Goal: Information Seeking & Learning: Learn about a topic

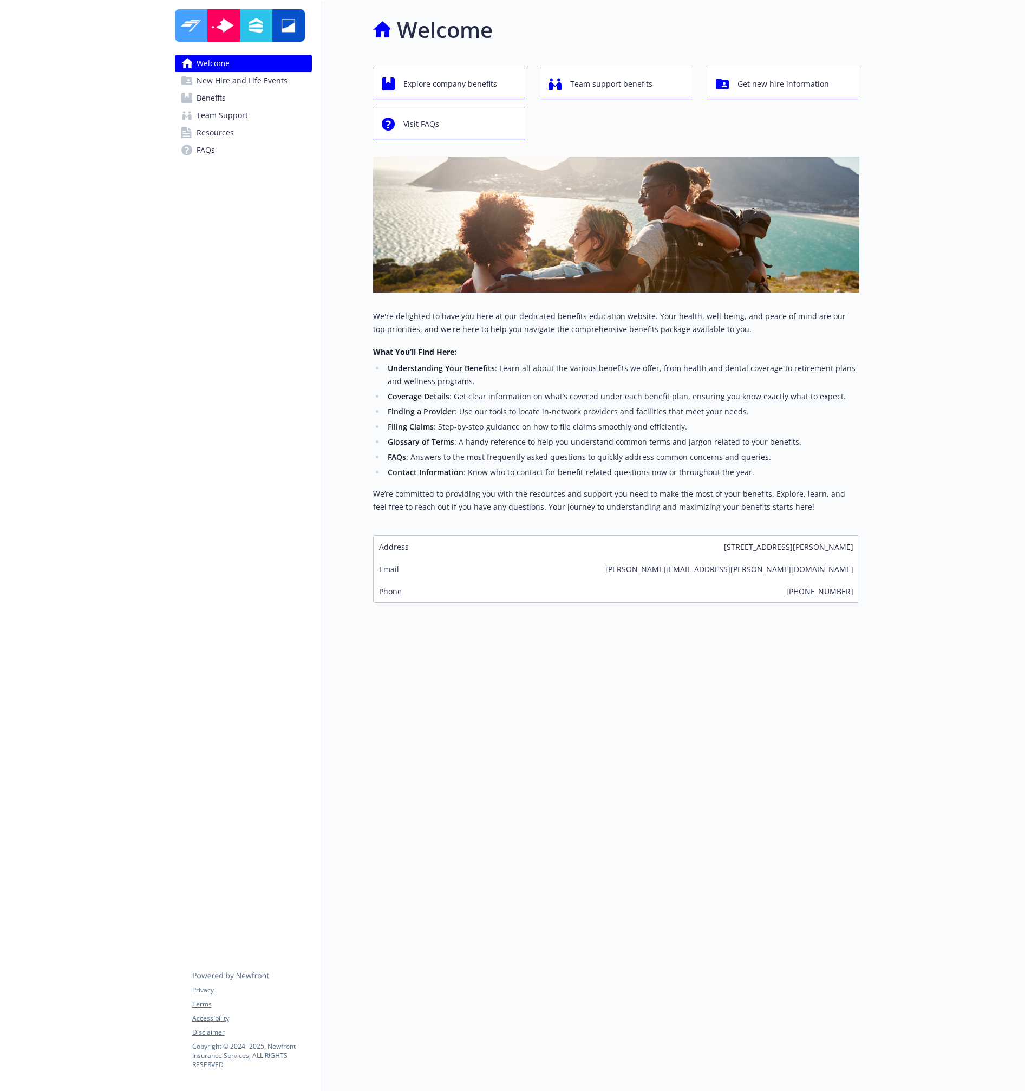
click at [238, 87] on span "New Hire and Life Events" at bounding box center [242, 80] width 91 height 17
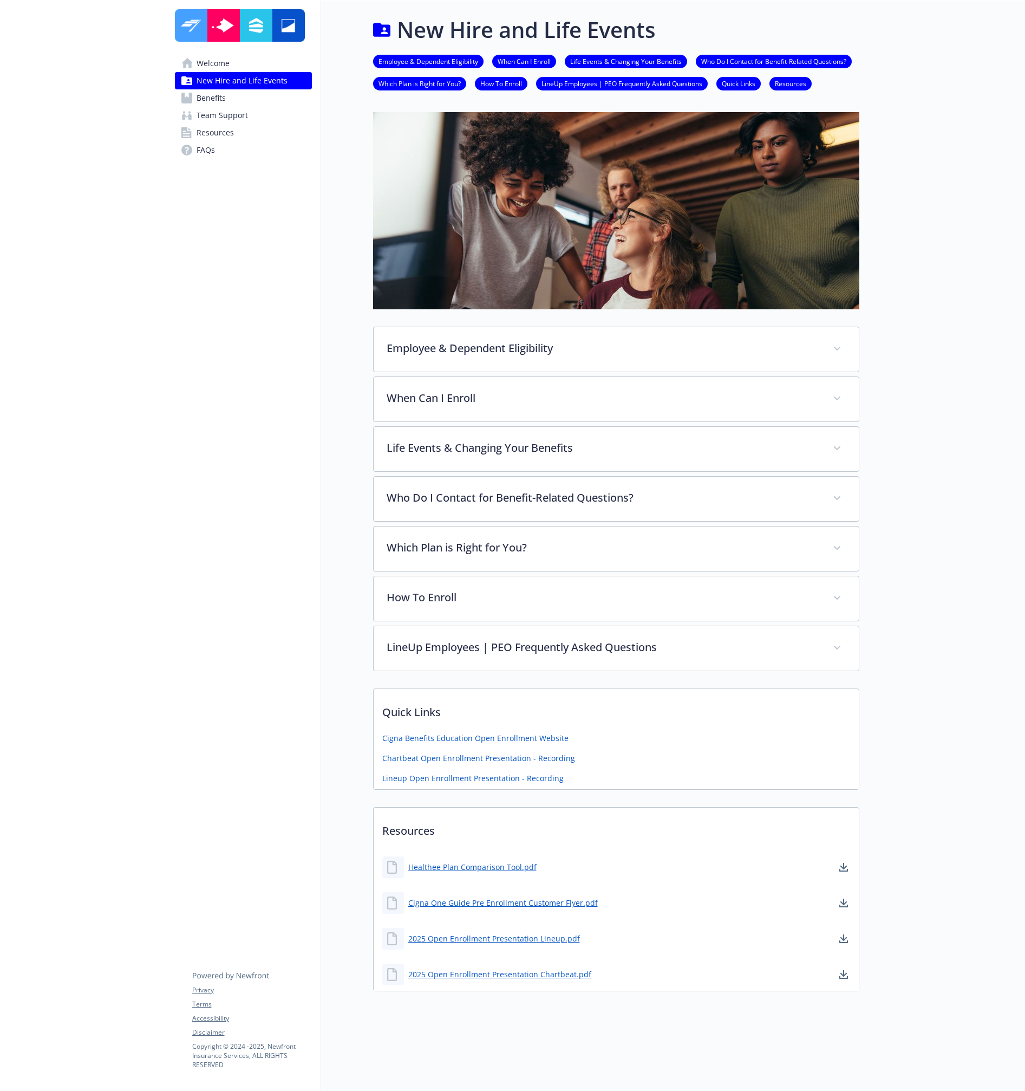
click at [241, 107] on span "Team Support" at bounding box center [222, 115] width 51 height 17
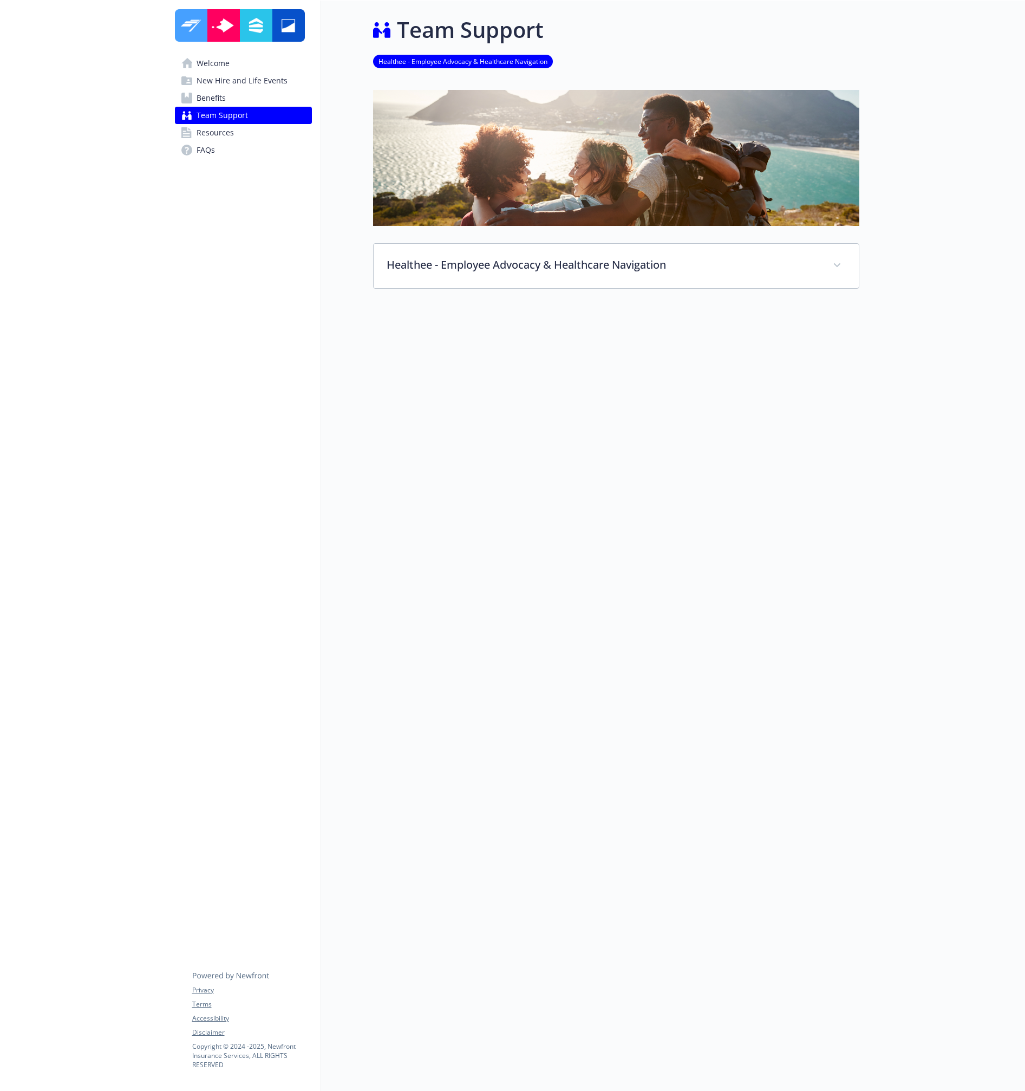
click at [244, 97] on link "Benefits" at bounding box center [243, 97] width 137 height 17
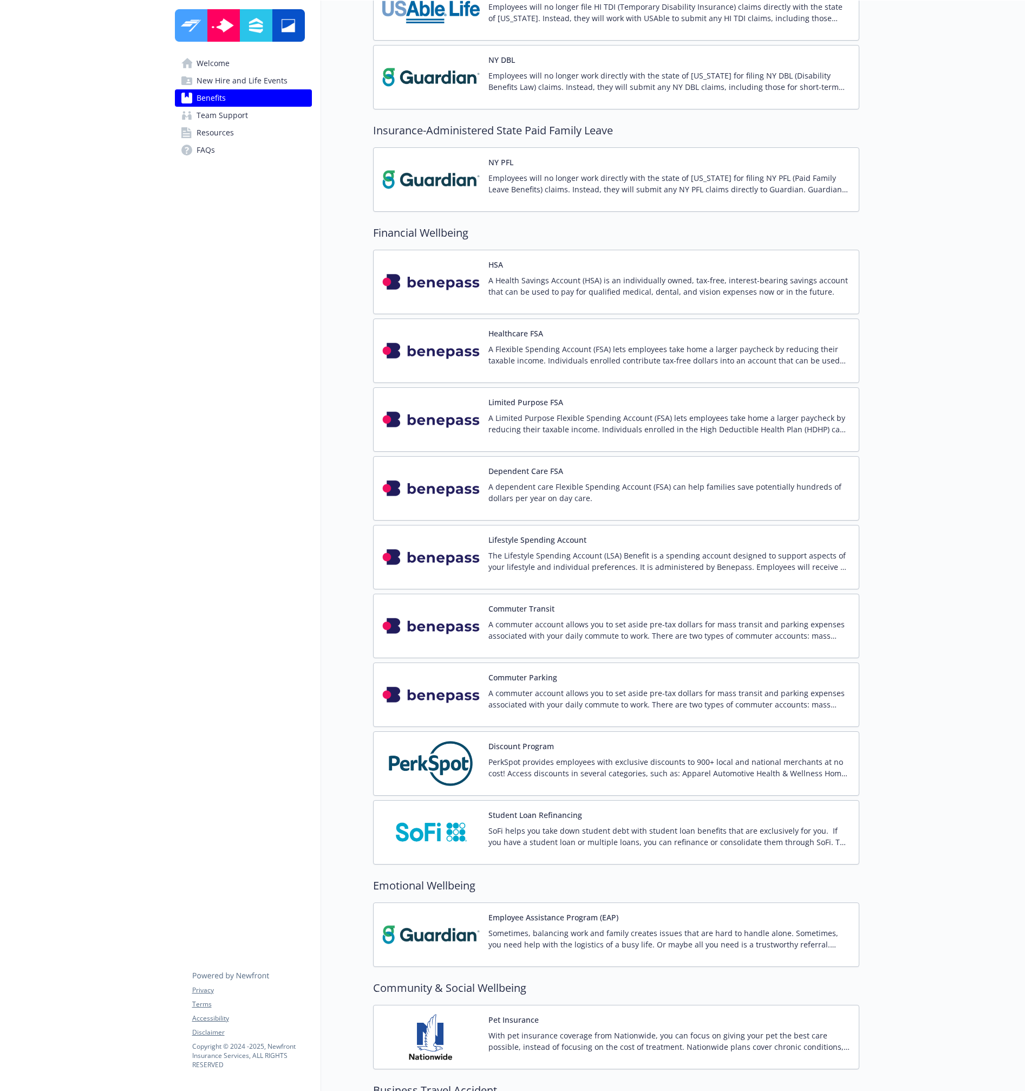
scroll to position [1441, 0]
